Goal: Task Accomplishment & Management: Use online tool/utility

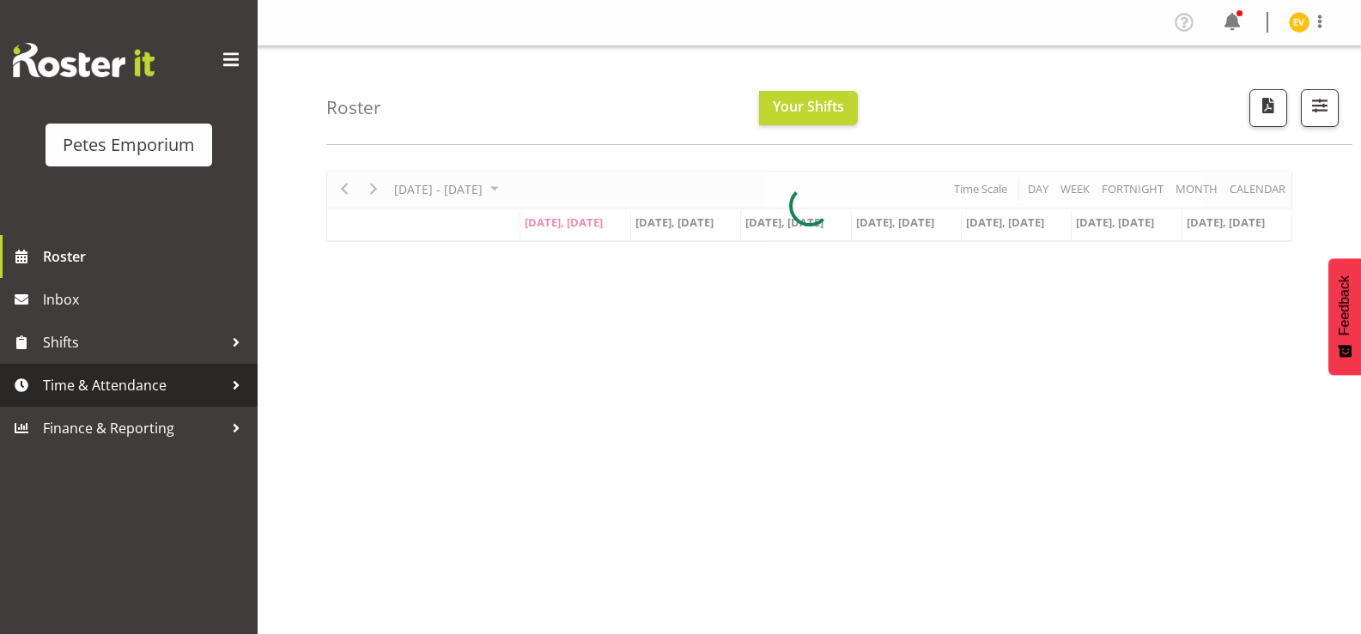
click at [100, 383] on span "Time & Attendance" at bounding box center [133, 386] width 180 height 26
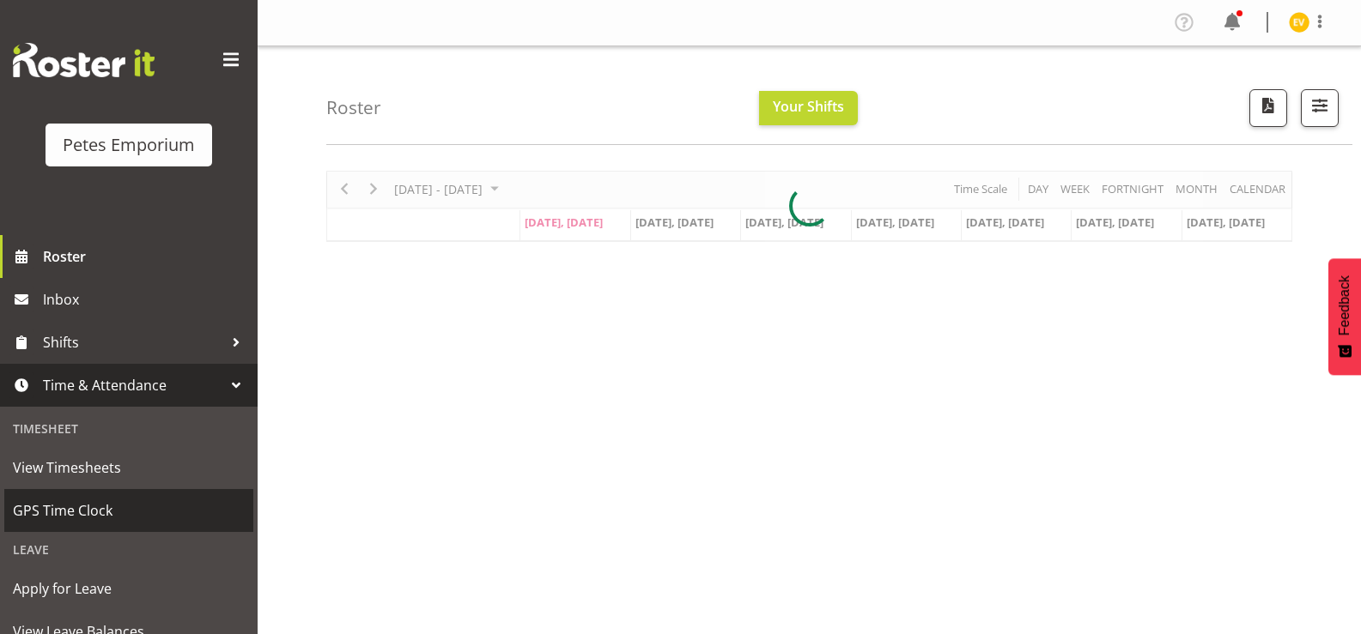
click at [143, 524] on span "GPS Time Clock" at bounding box center [129, 511] width 232 height 26
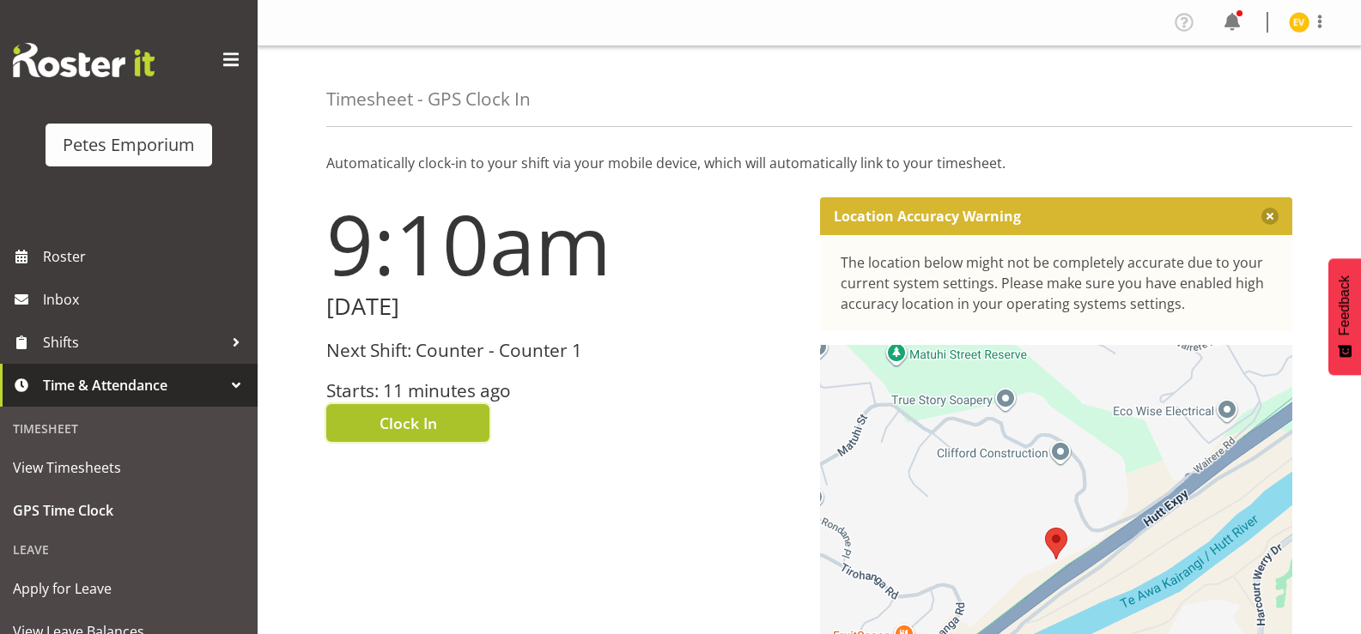
click at [377, 417] on button "Clock In" at bounding box center [407, 423] width 163 height 38
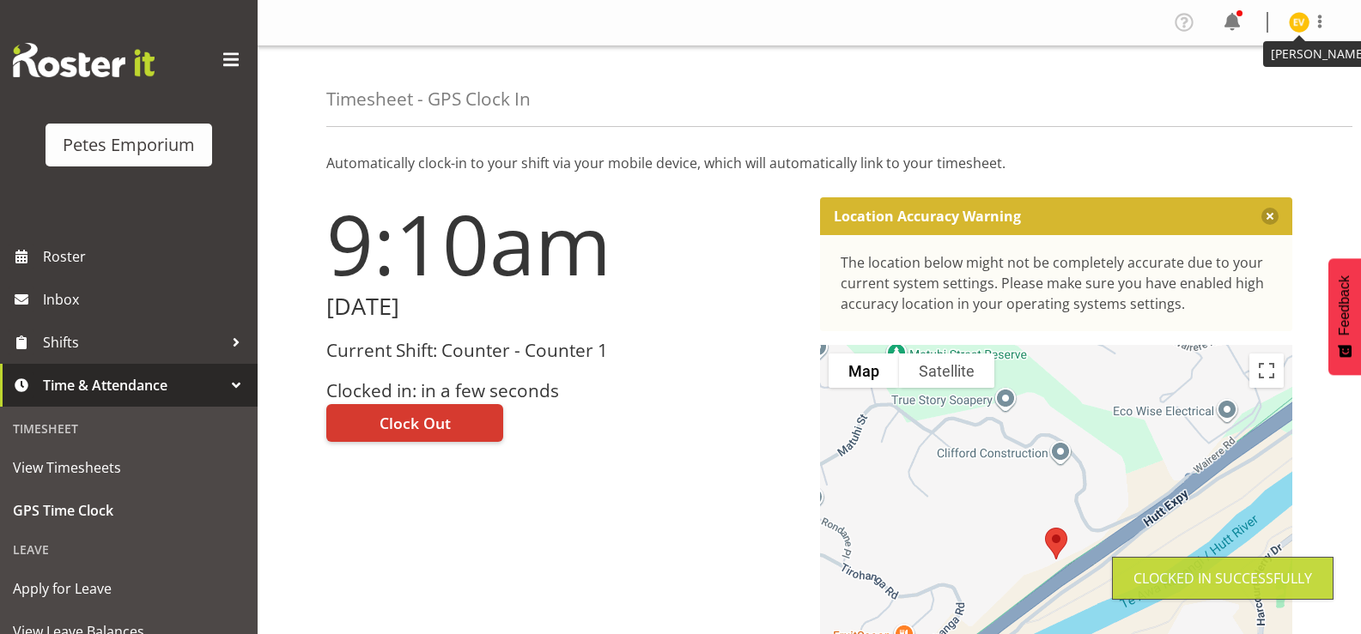
click at [1299, 24] on img at bounding box center [1299, 22] width 21 height 21
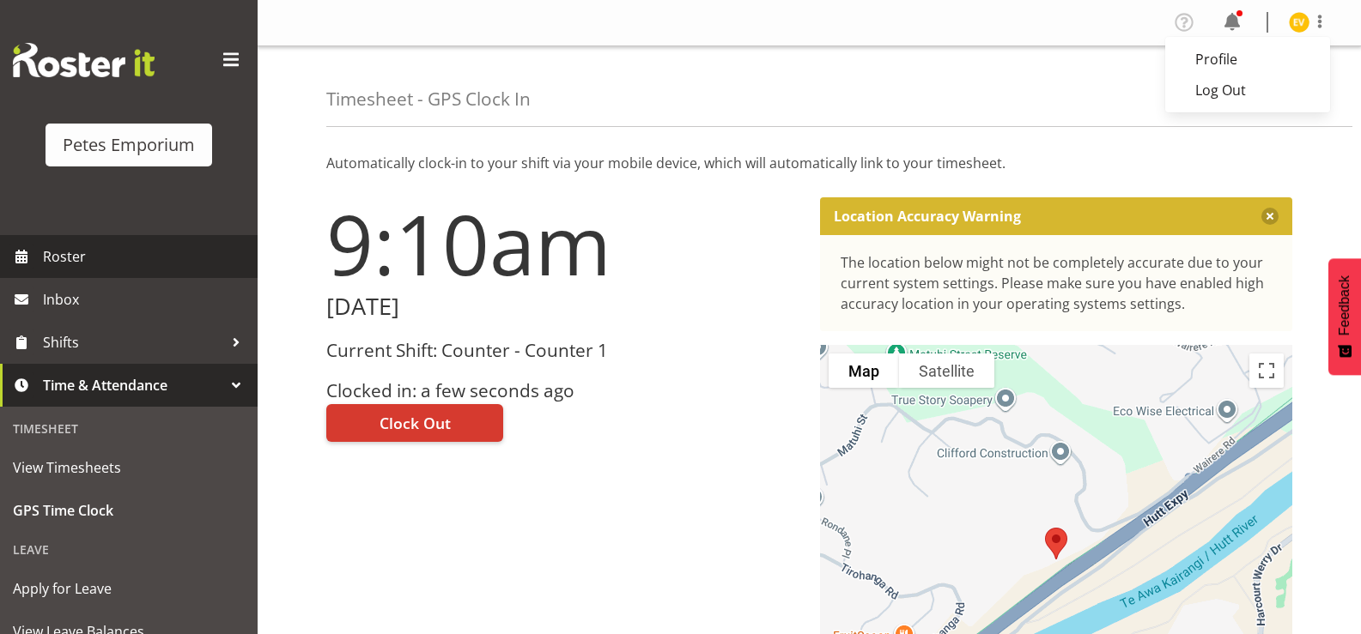
click at [179, 261] on span "Roster" at bounding box center [146, 257] width 206 height 26
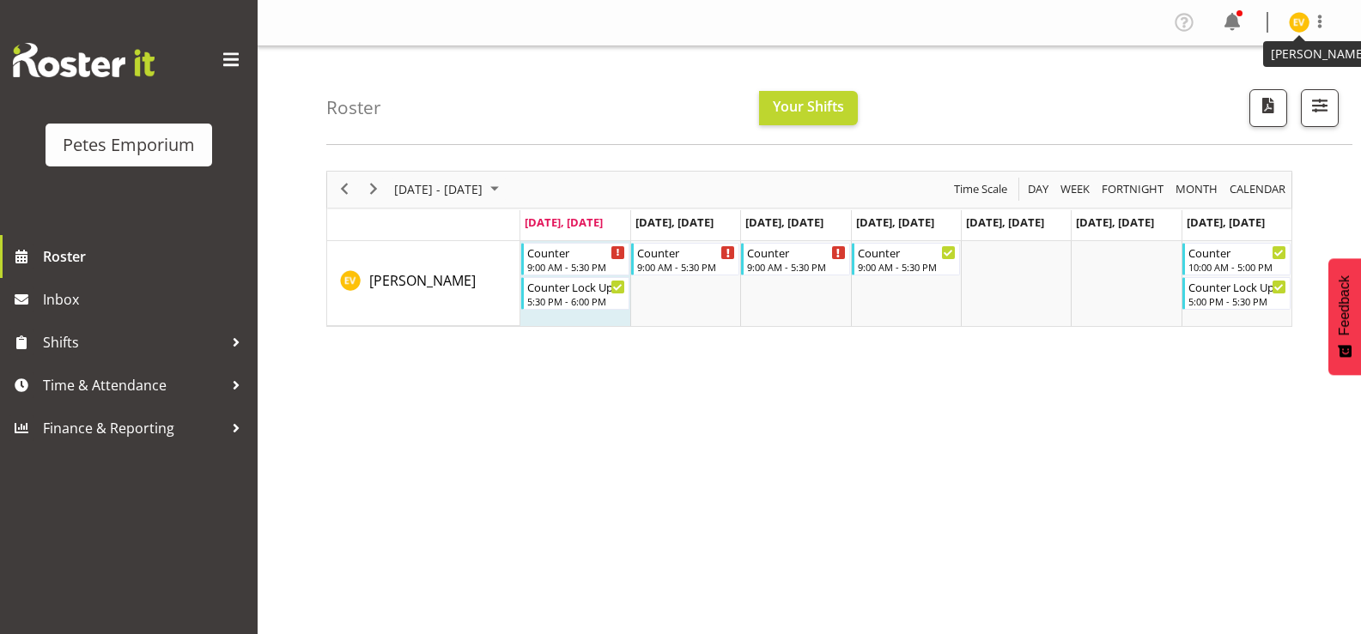
click at [1292, 30] on img at bounding box center [1299, 22] width 21 height 21
click at [1264, 98] on link "Log Out" at bounding box center [1247, 90] width 165 height 31
